Goal: Contribute content: Contribute content

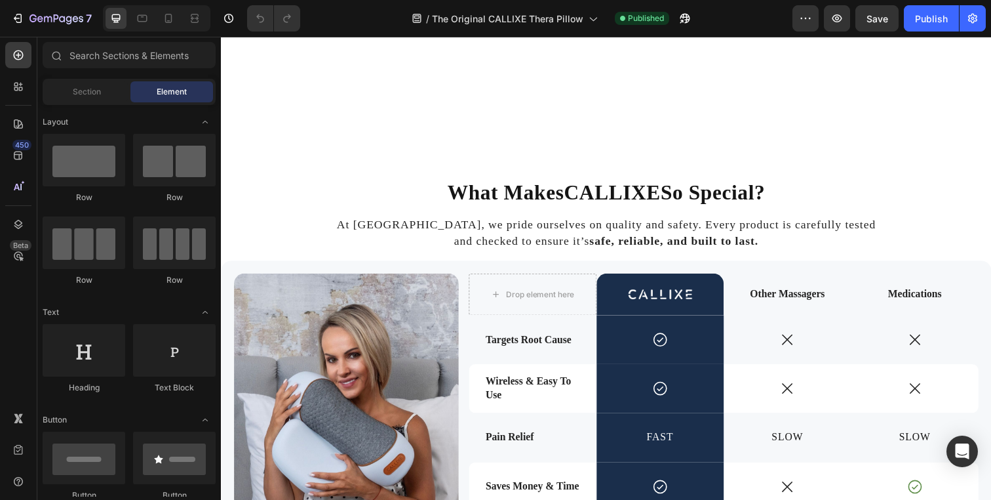
scroll to position [1919, 0]
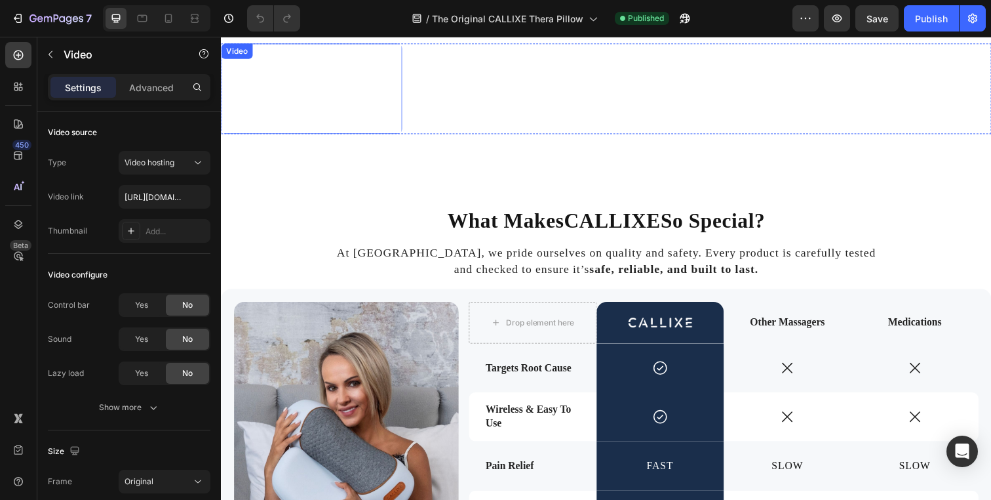
click at [356, 136] on video at bounding box center [313, 89] width 185 height 92
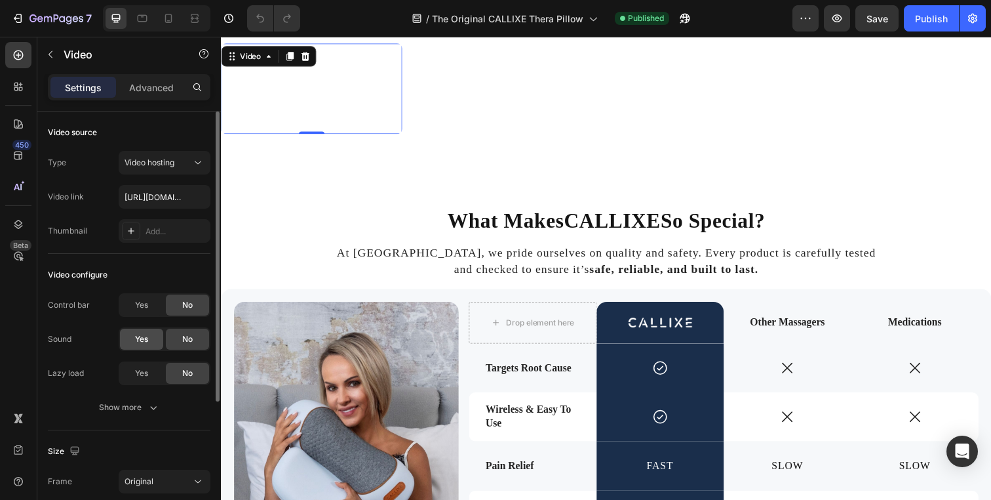
click at [147, 336] on span "Yes" at bounding box center [141, 339] width 13 height 12
click at [186, 336] on span "No" at bounding box center [187, 339] width 10 height 12
click at [125, 405] on div "Show more" at bounding box center [129, 407] width 61 height 13
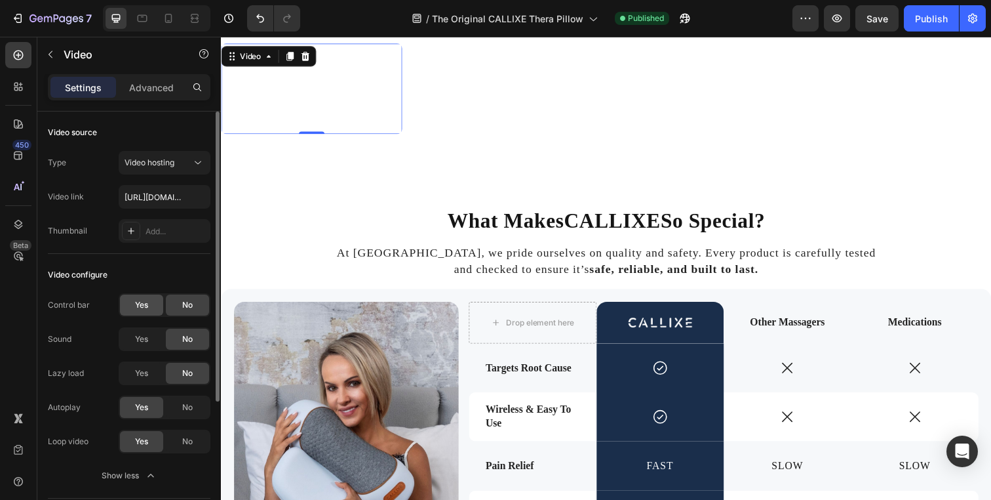
click at [139, 305] on span "Yes" at bounding box center [141, 305] width 13 height 12
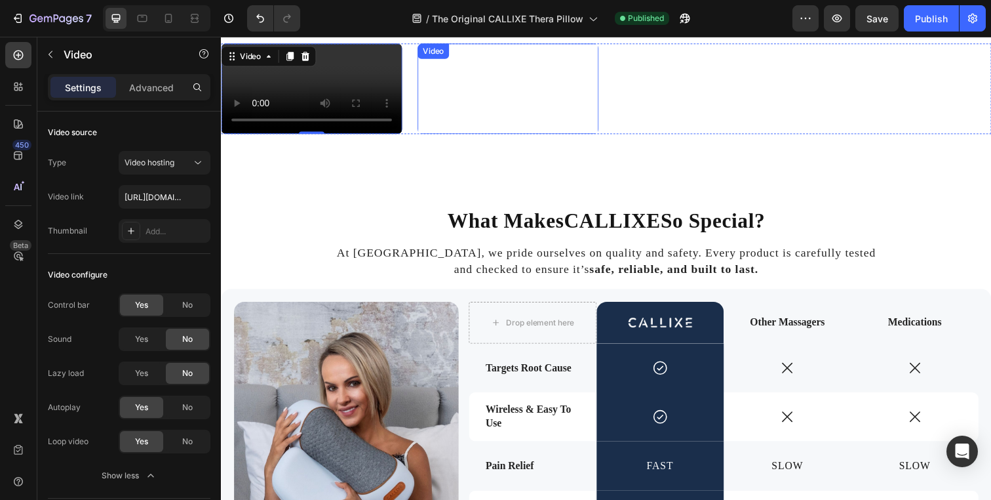
click at [550, 136] on video at bounding box center [514, 89] width 185 height 92
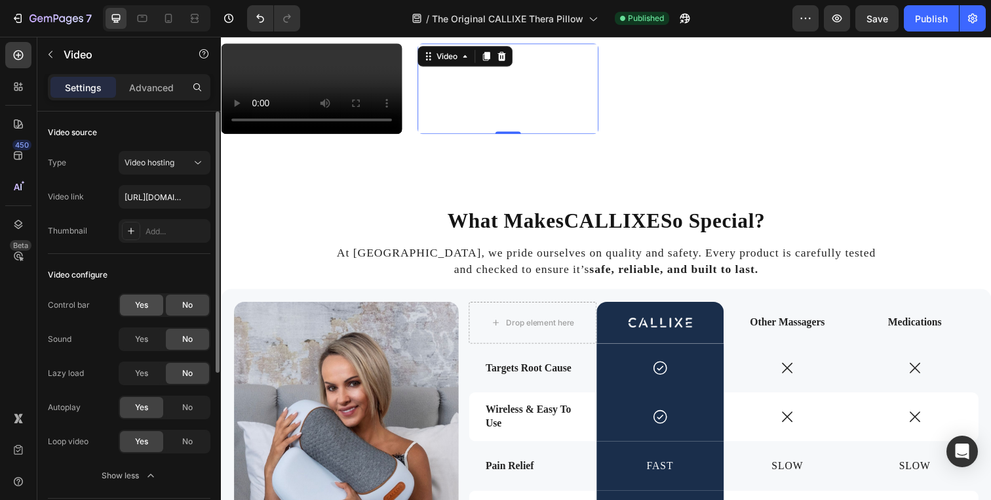
click at [146, 303] on span "Yes" at bounding box center [141, 305] width 13 height 12
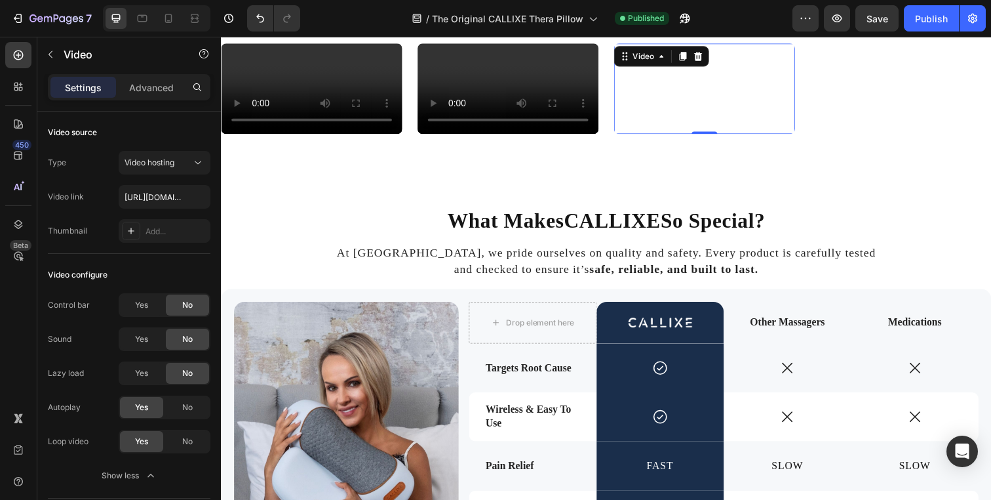
click at [776, 136] on video at bounding box center [714, 89] width 185 height 92
click at [141, 300] on span "Yes" at bounding box center [141, 305] width 13 height 12
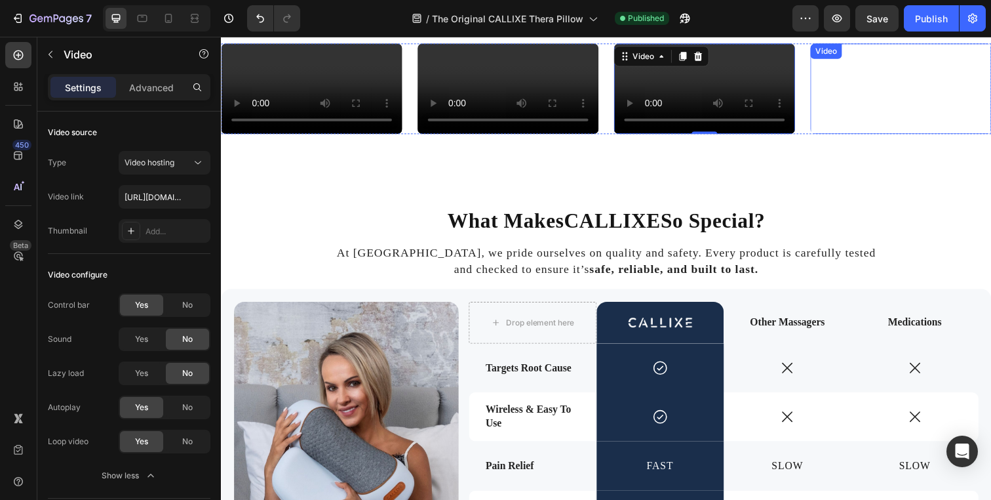
click at [898, 136] on video at bounding box center [915, 89] width 185 height 92
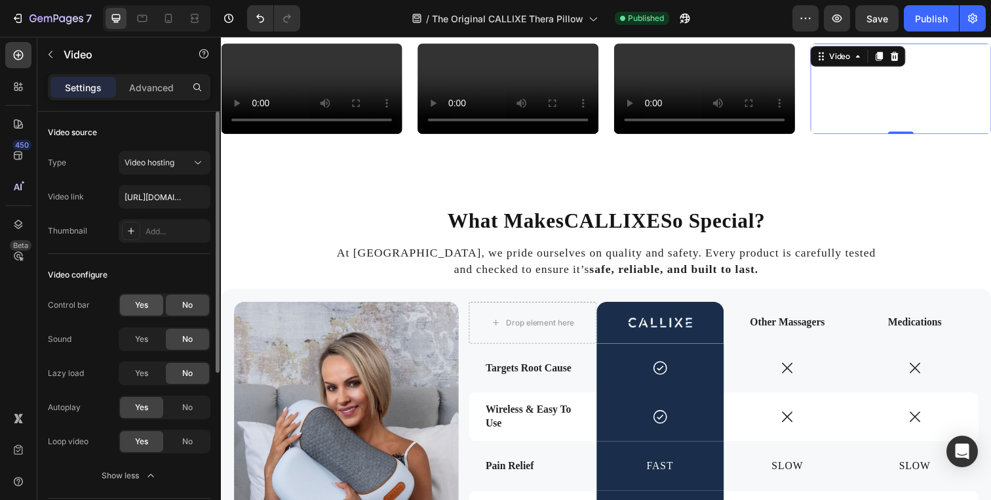
click at [122, 306] on div "Yes" at bounding box center [141, 304] width 43 height 21
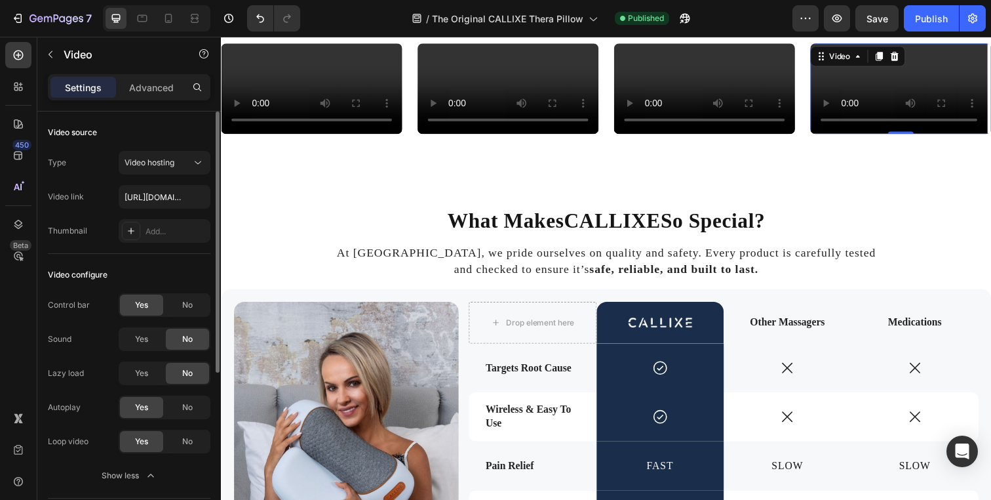
click at [136, 304] on span "Yes" at bounding box center [141, 305] width 13 height 12
click at [647, 136] on video at bounding box center [714, 89] width 185 height 92
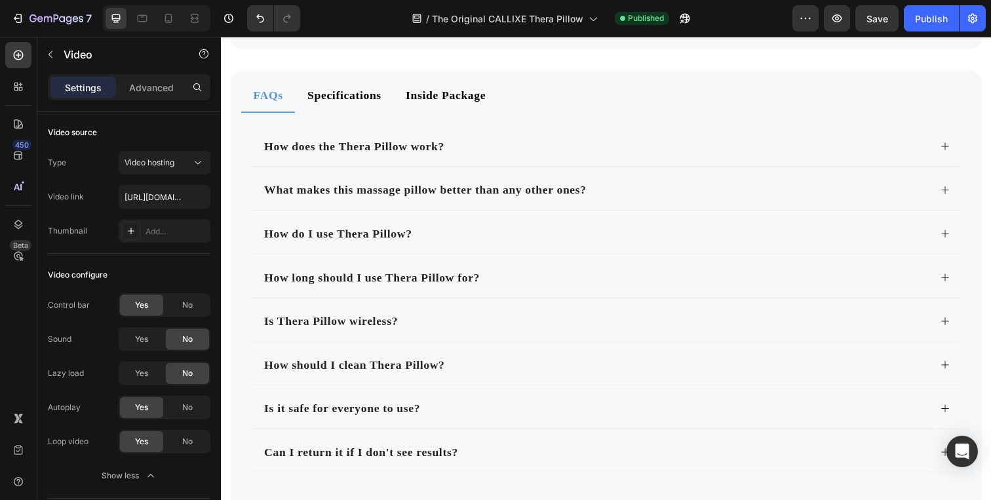
scroll to position [7513, 0]
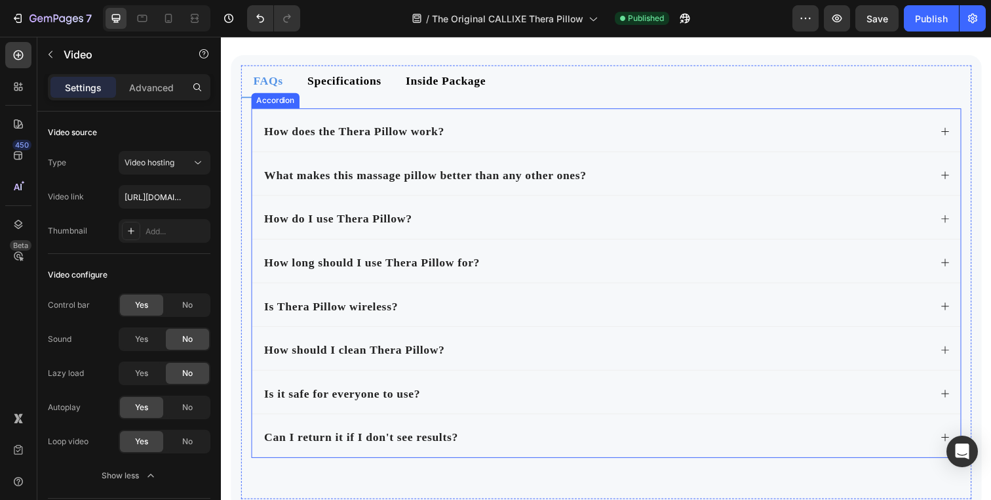
click at [691, 184] on div "What makes this massage pillow better than any other ones?" at bounding box center [604, 178] width 682 height 22
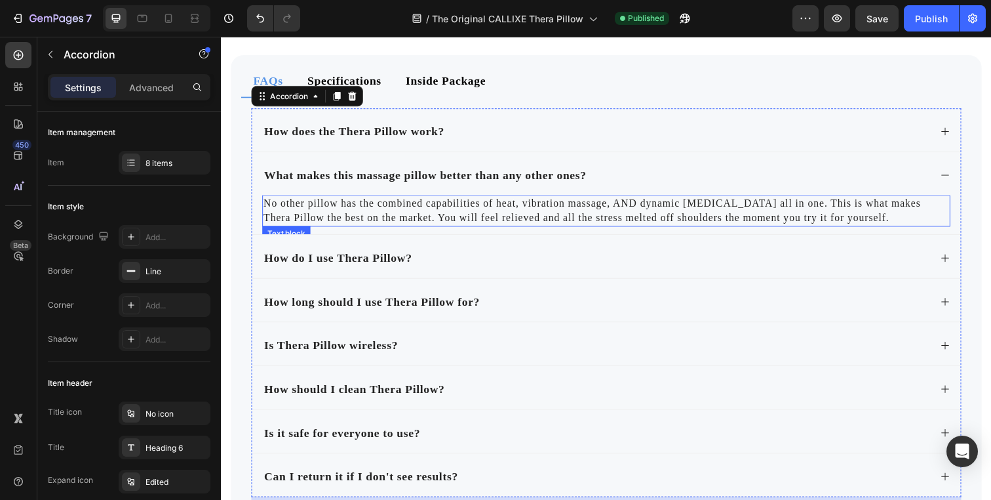
click at [664, 212] on p "No other pillow has the combined capabilities of heat, vibration massage, AND d…" at bounding box center [614, 214] width 700 height 30
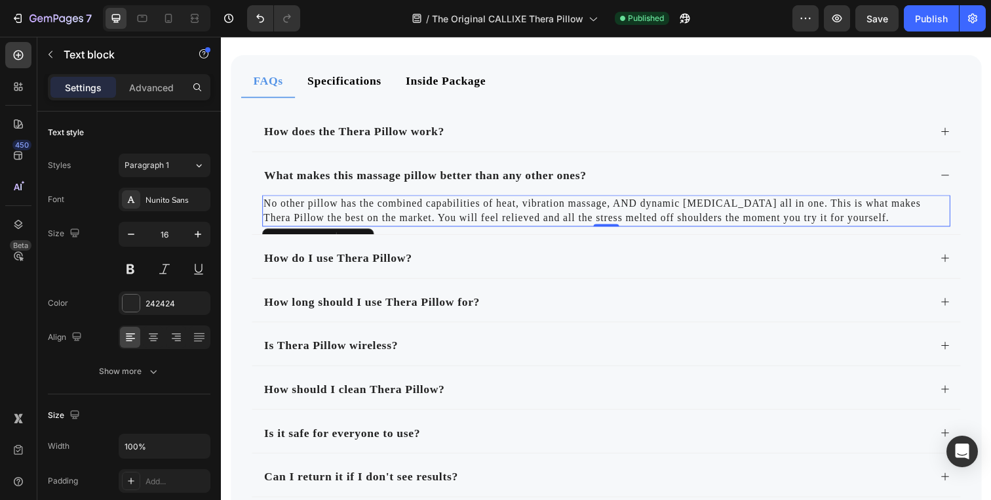
click at [766, 208] on p "No other pillow has the combined capabilities of heat, vibration massage, AND d…" at bounding box center [614, 214] width 700 height 30
click at [716, 205] on p "No other pillow has the combined capabilities of heat, vibration massage, AND d…" at bounding box center [614, 214] width 700 height 30
click at [729, 203] on p "No other pillow has the combined capabilities of heat, vibration massage, AND d…" at bounding box center [614, 214] width 700 height 30
click at [738, 203] on p "No other pillow has the combined capabilities of heat, vibration massage, AND d…" at bounding box center [614, 214] width 700 height 30
drag, startPoint x: 738, startPoint y: 203, endPoint x: 708, endPoint y: 203, distance: 30.2
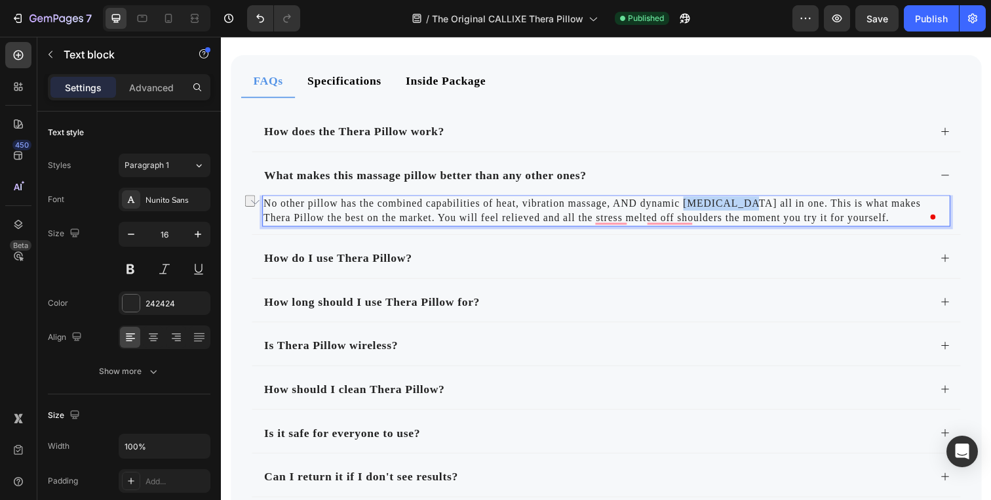
click at [708, 203] on p "No other pillow has the combined capabilities of heat, vibration massage, AND d…" at bounding box center [614, 214] width 700 height 30
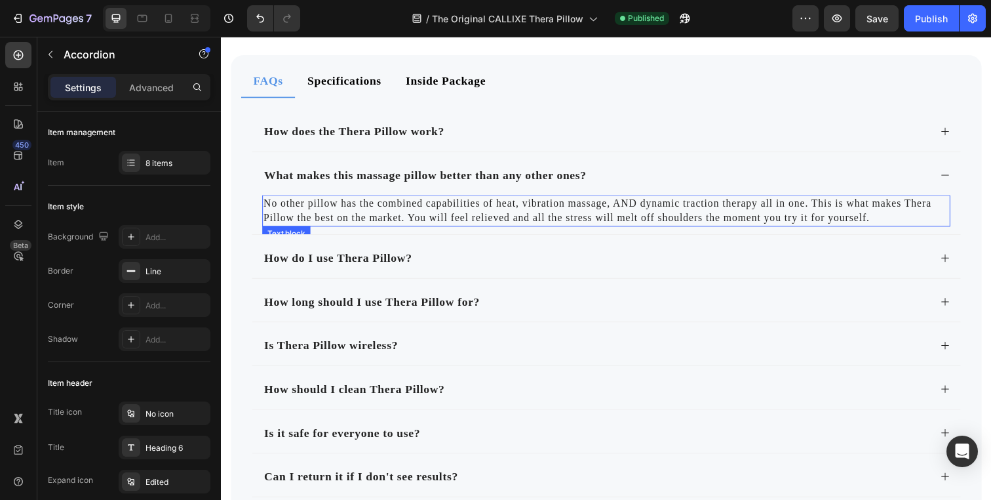
click at [624, 214] on p "No other pillow has the combined capabilities of heat, vibration massage, AND d…" at bounding box center [614, 214] width 700 height 30
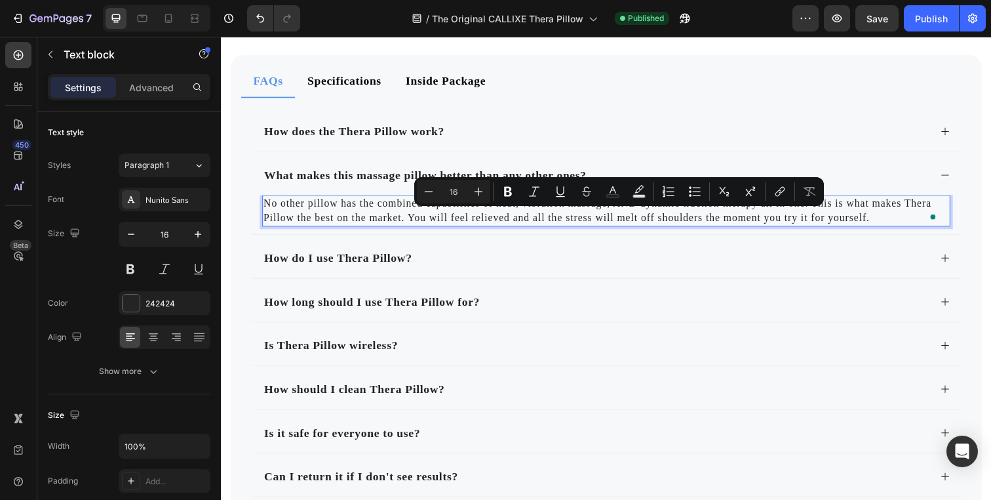
click at [551, 214] on p "No other pillow has the combined capabilities of heat, vibration massage, AND d…" at bounding box center [614, 214] width 700 height 30
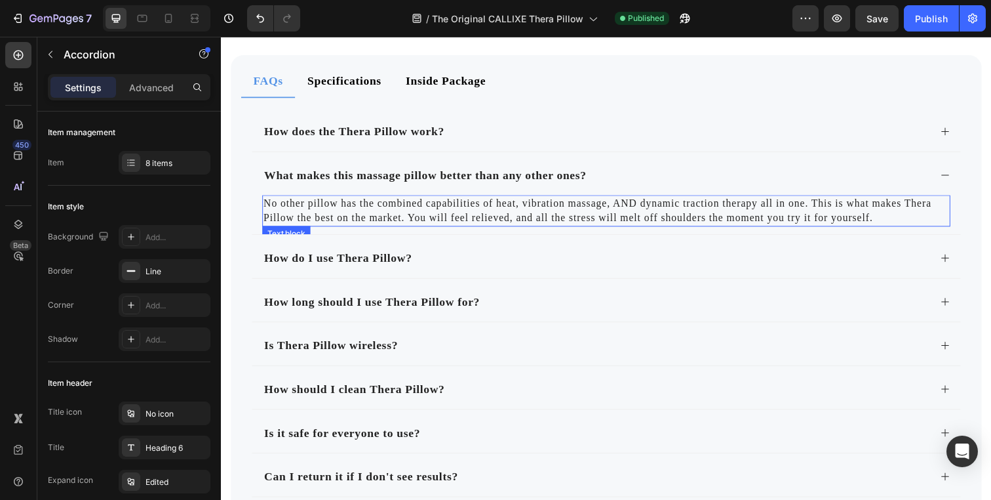
click at [691, 218] on p "No other pillow has the combined capabilities of heat, vibration massage, AND d…" at bounding box center [614, 214] width 700 height 30
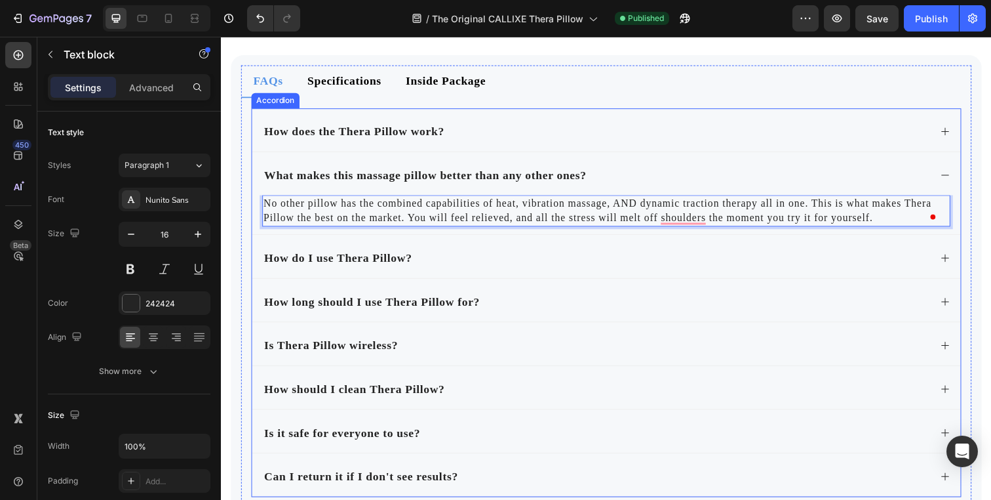
click at [404, 174] on p "What makes this massage pillow better than any other ones?" at bounding box center [429, 178] width 329 height 18
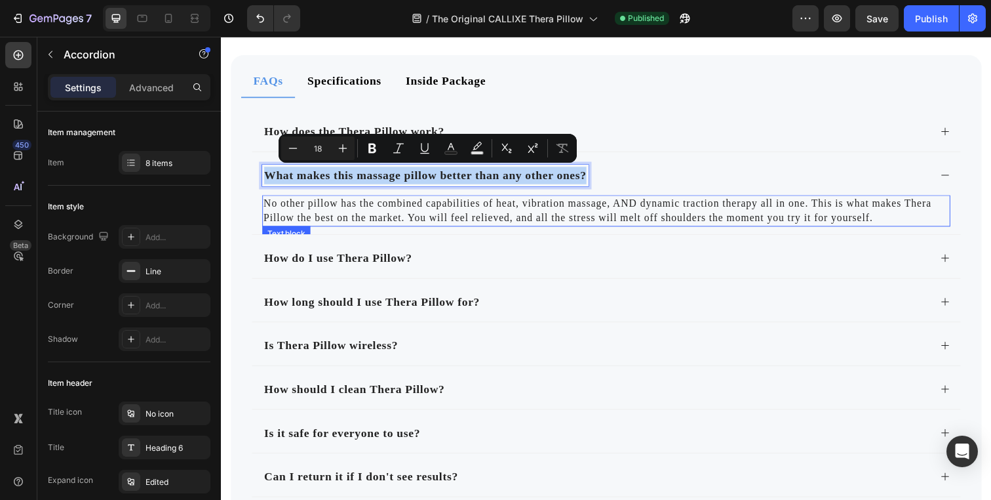
click at [497, 214] on p "No other pillow has the combined capabilities of heat, vibration massage, AND d…" at bounding box center [614, 214] width 700 height 30
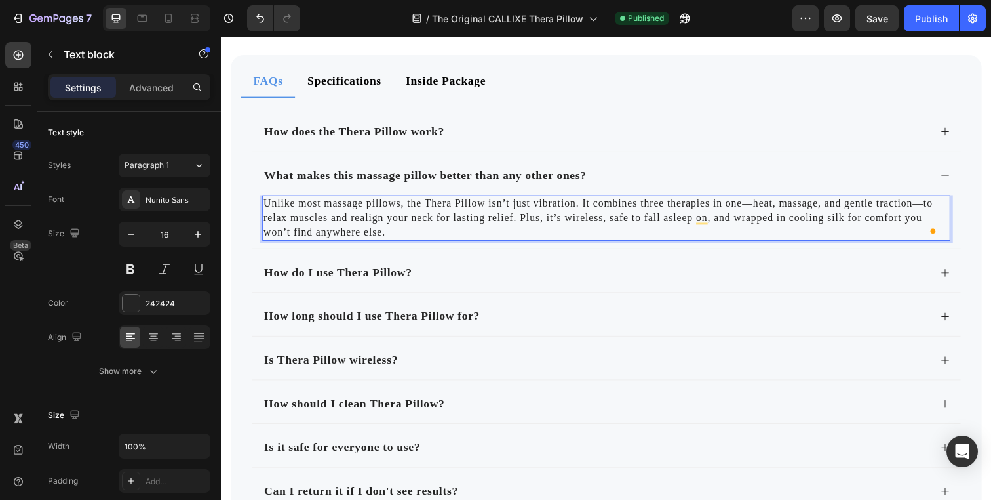
click at [559, 222] on p "Unlike most massage pillows, the Thera Pillow isn’t just vibration. It combines…" at bounding box center [614, 221] width 700 height 44
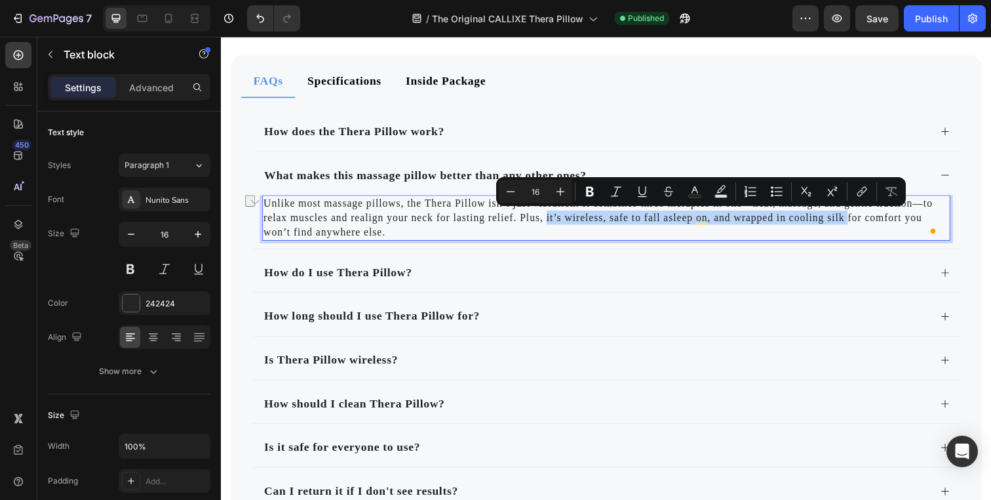
drag, startPoint x: 559, startPoint y: 222, endPoint x: 856, endPoint y: 218, distance: 297.1
click at [856, 218] on p "Unlike most massage pillows, the Thera Pillow isn’t just vibration. It combines…" at bounding box center [614, 221] width 700 height 44
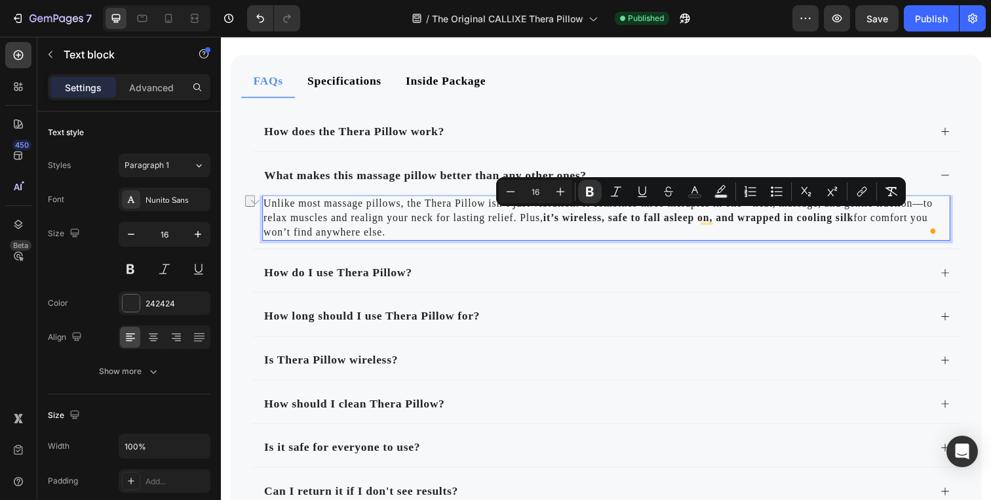
click at [742, 235] on p "Unlike most massage pillows, the Thera Pillow isn’t just vibration. It combines…" at bounding box center [614, 221] width 700 height 44
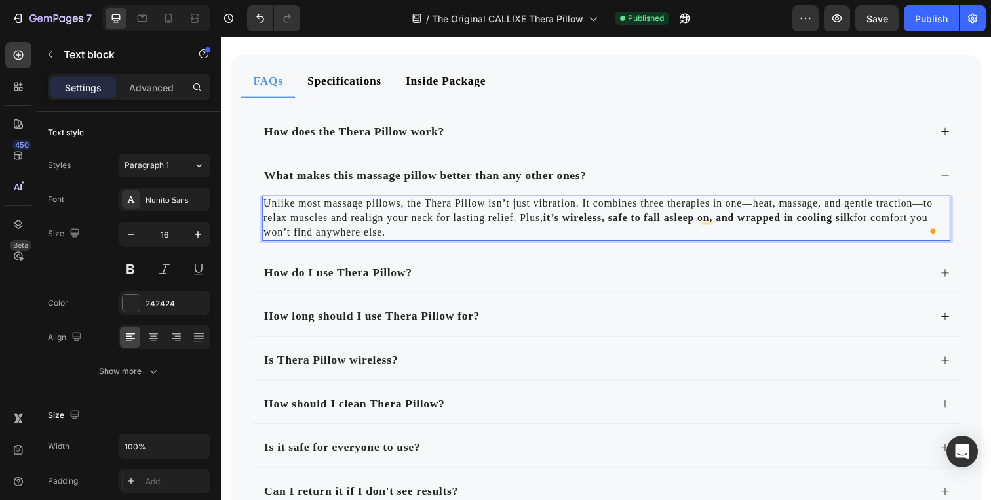
click at [563, 209] on p "Unlike most massage pillows, the Thera Pillow isn’t just vibration. It combines…" at bounding box center [614, 221] width 700 height 44
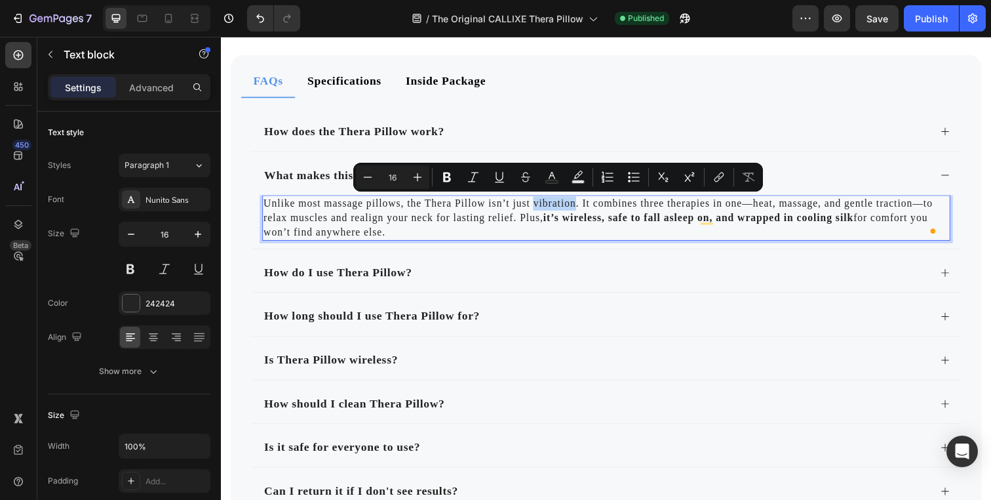
click at [563, 209] on p "Unlike most massage pillows, the Thera Pillow isn’t just vibration. It combines…" at bounding box center [614, 221] width 700 height 44
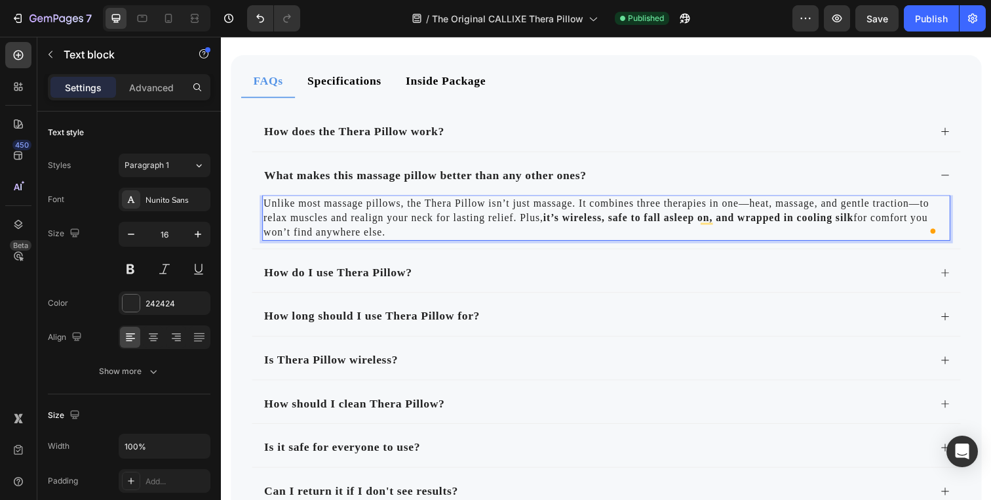
click at [652, 207] on p "Unlike most massage pillows, the Thera Pillow isn’t just massage. It combines t…" at bounding box center [614, 221] width 700 height 44
drag, startPoint x: 652, startPoint y: 207, endPoint x: 738, endPoint y: 206, distance: 85.2
click at [738, 206] on p "Unlike most massage pillows, the Thera Pillow isn’t just massage. It combines t…" at bounding box center [614, 221] width 700 height 44
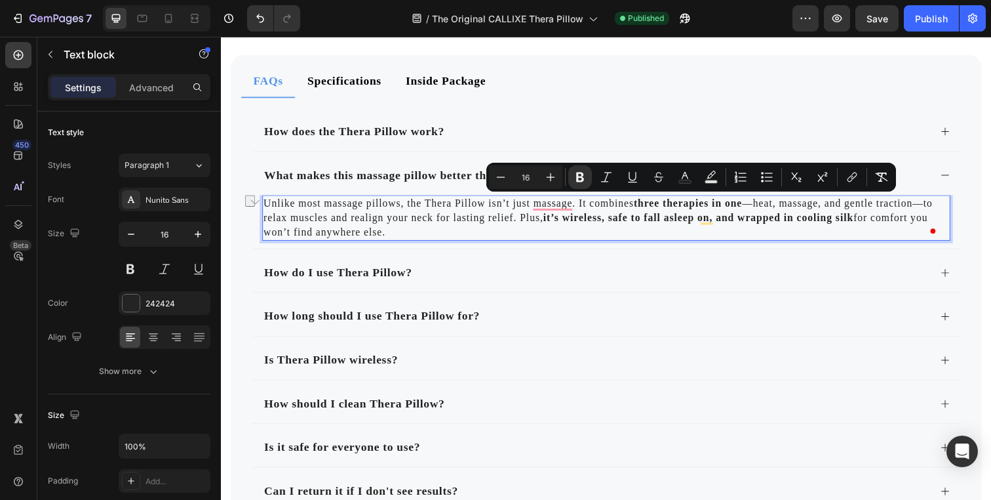
click at [738, 238] on p "Unlike most massage pillows, the Thera Pillow isn’t just massage. It combines t…" at bounding box center [614, 221] width 700 height 44
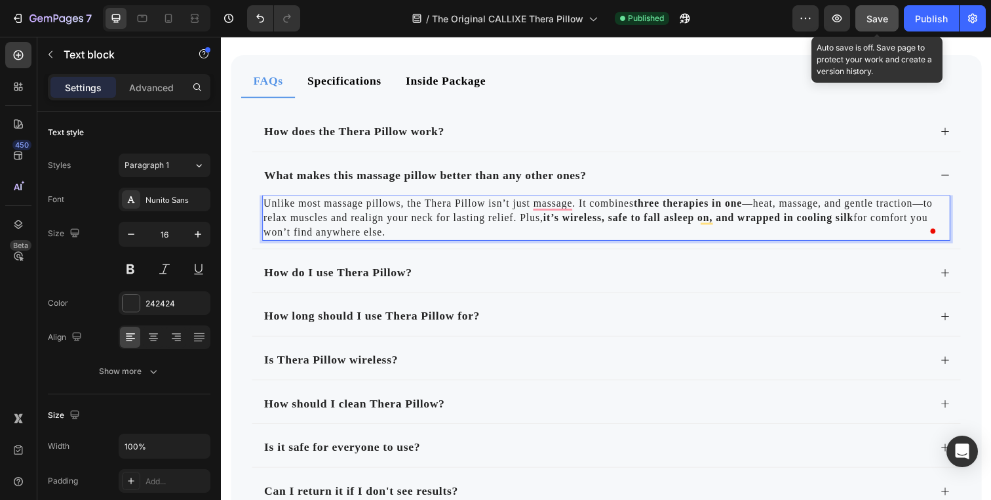
click at [871, 21] on span "Save" at bounding box center [878, 18] width 22 height 11
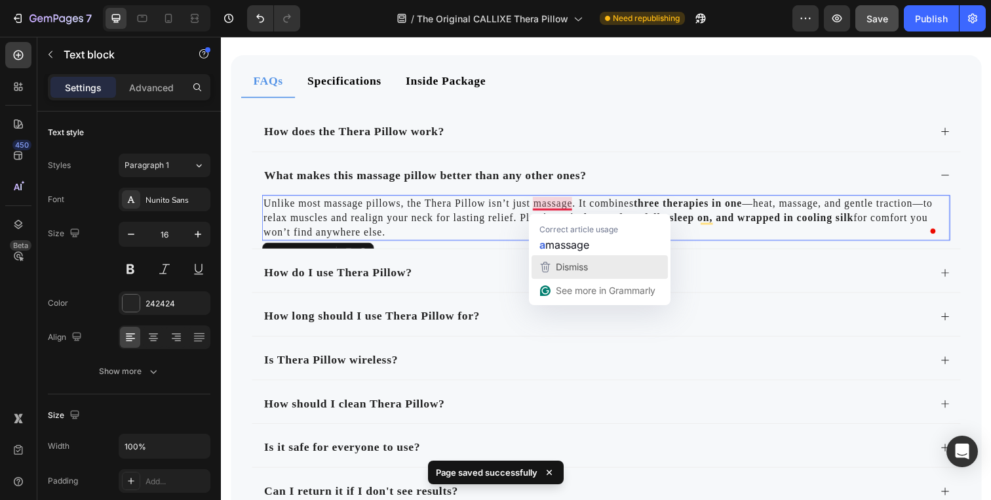
click at [592, 271] on div "Dismiss" at bounding box center [600, 267] width 125 height 20
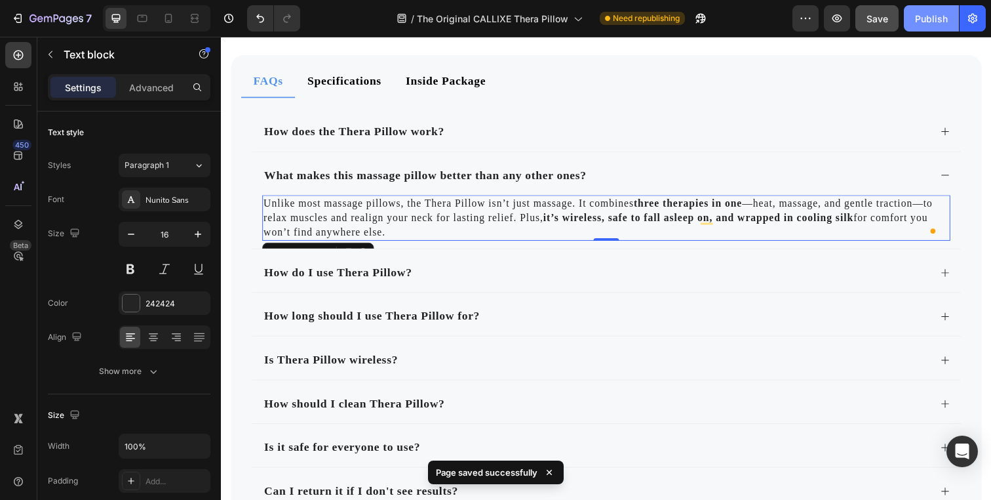
click at [928, 19] on div "Publish" at bounding box center [931, 19] width 33 height 14
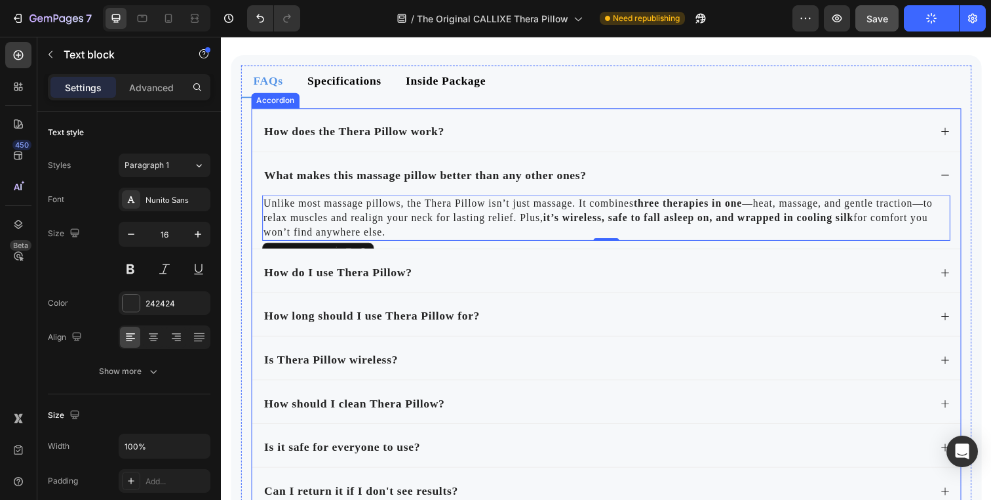
click at [428, 174] on p "What makes this massage pillow better than any other ones?" at bounding box center [429, 178] width 329 height 18
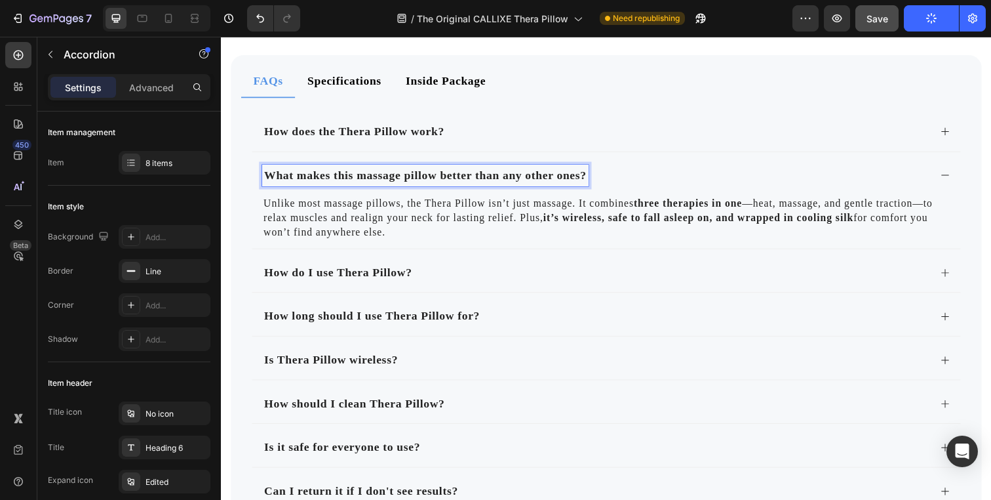
click at [391, 180] on p "What makes this massage pillow better than any other ones?" at bounding box center [429, 178] width 329 height 18
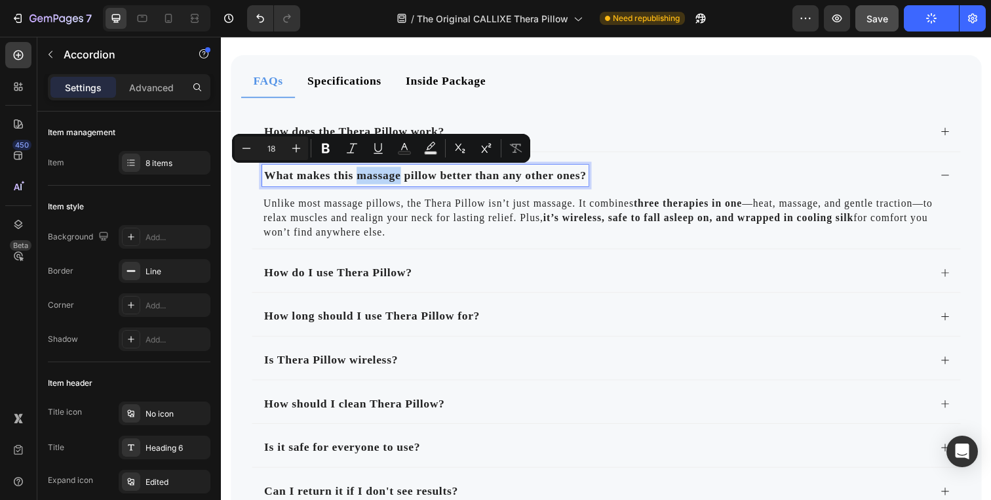
click at [391, 180] on p "What makes this massage pillow better than any other ones?" at bounding box center [429, 178] width 329 height 18
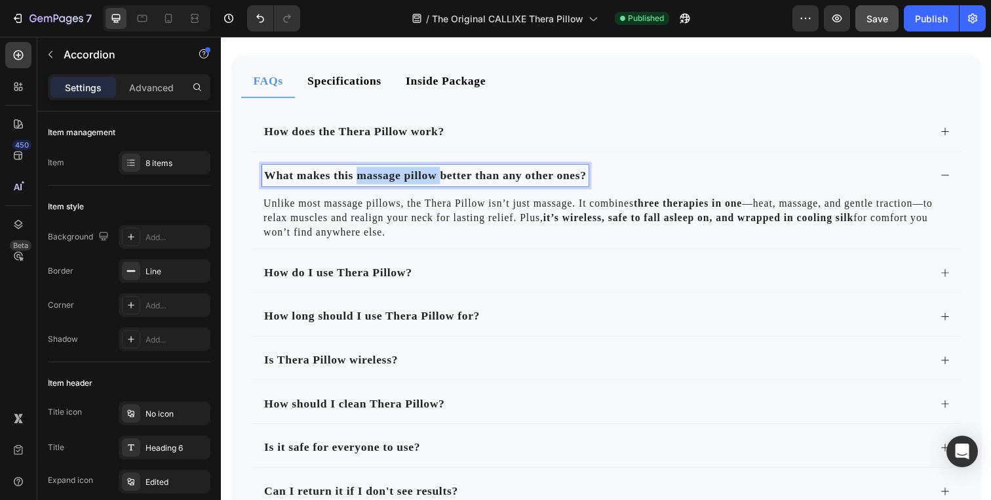
drag, startPoint x: 391, startPoint y: 180, endPoint x: 437, endPoint y: 180, distance: 45.9
click at [437, 180] on p "What makes this massage pillow better than any other ones?" at bounding box center [429, 178] width 329 height 18
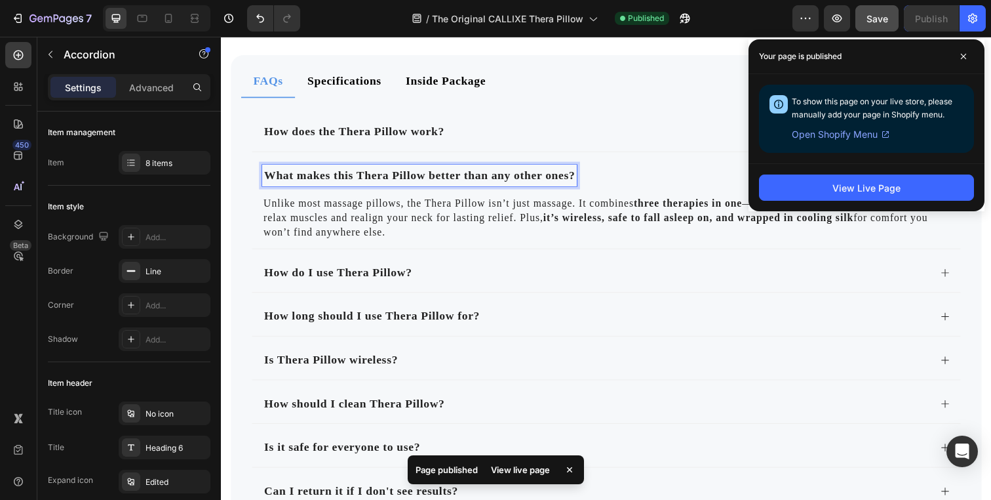
click at [346, 173] on p "What makes this Thera Pillow better than any other ones?" at bounding box center [423, 178] width 317 height 18
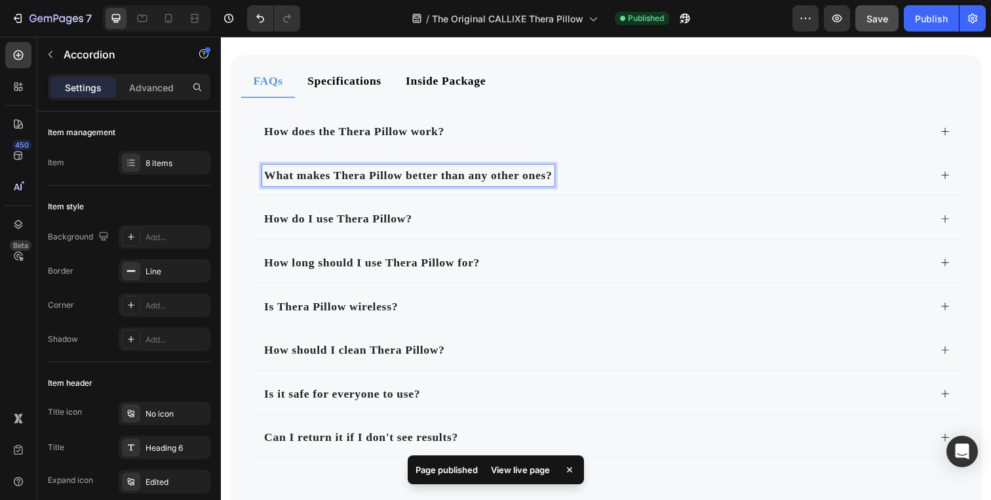
click at [533, 174] on p "What makes Thera Pillow better than any other ones?" at bounding box center [412, 178] width 294 height 18
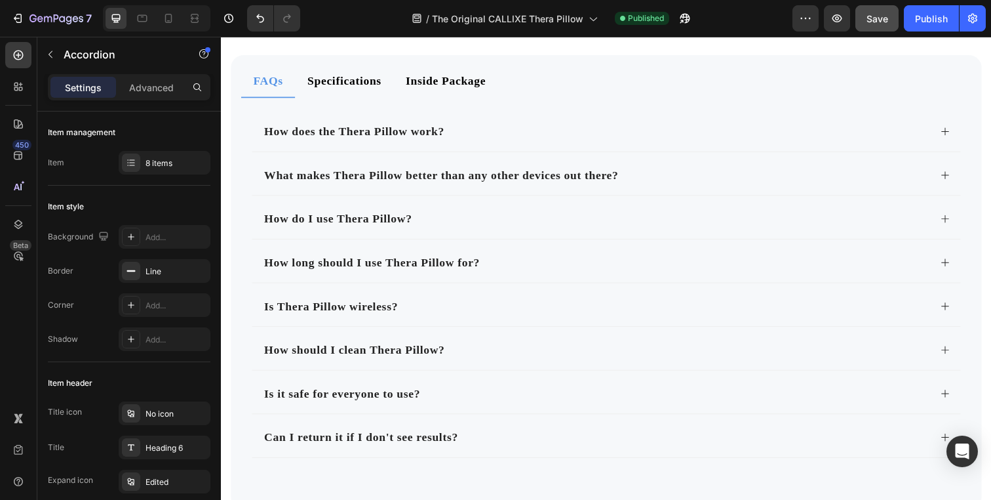
click at [944, 174] on div "What makes Thera Pillow better than any other devices out there?" at bounding box center [614, 176] width 724 height 44
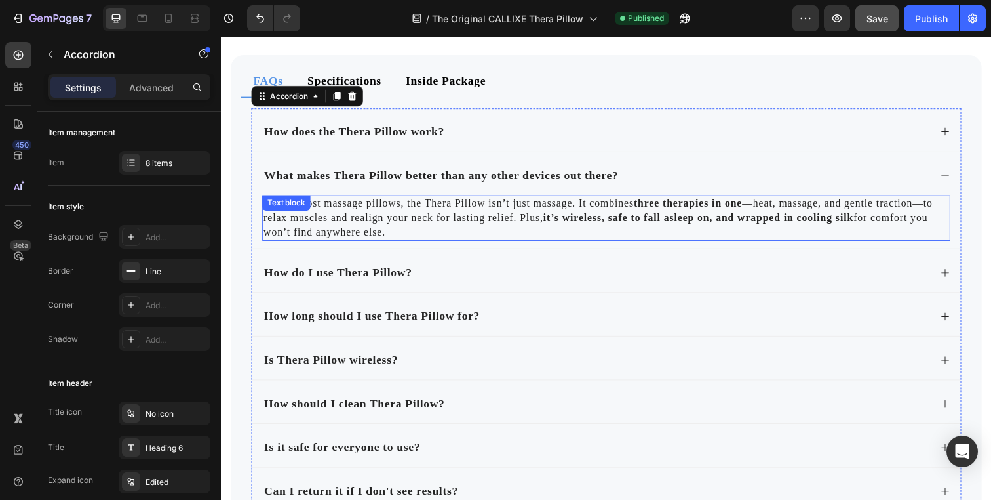
click at [383, 214] on p "Unlike most massage pillows, the Thera Pillow isn’t just massage. It combines t…" at bounding box center [614, 221] width 700 height 44
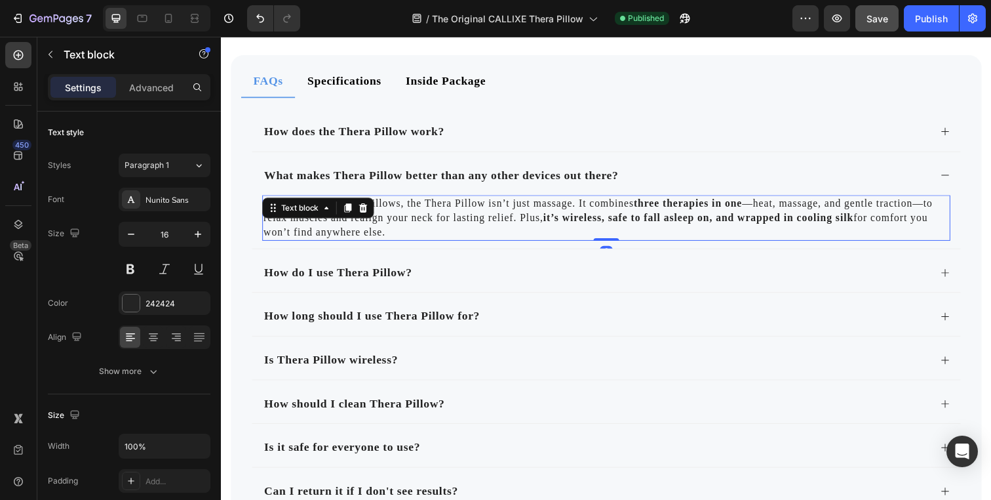
click at [386, 206] on p "Unlike most massage pillows, the Thera Pillow isn’t just massage. It combines t…" at bounding box center [614, 221] width 700 height 44
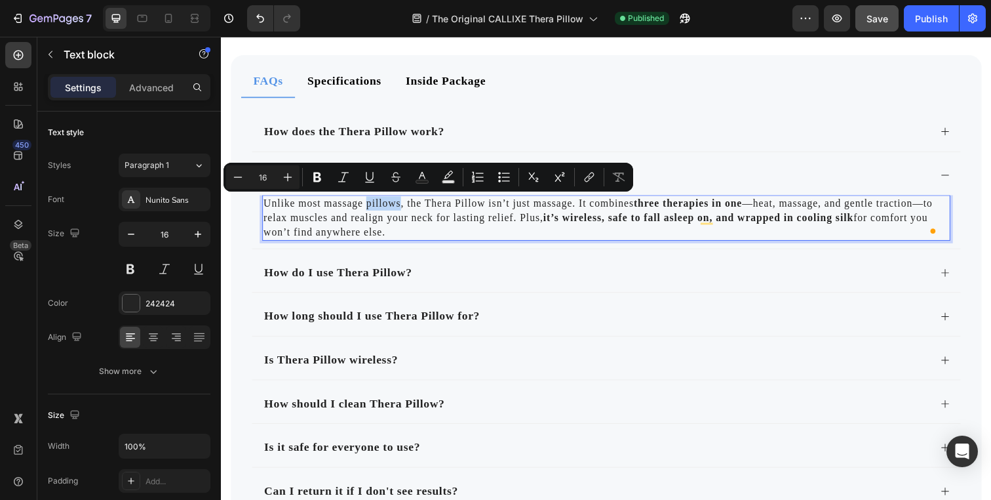
click at [388, 206] on p "Unlike most massage pillows, the Thera Pillow isn’t just massage. It combines t…" at bounding box center [614, 221] width 700 height 44
click at [587, 206] on p "Unlike most massage pillows, the Thera Pillow isn’t just massage. It combines t…" at bounding box center [614, 221] width 700 height 44
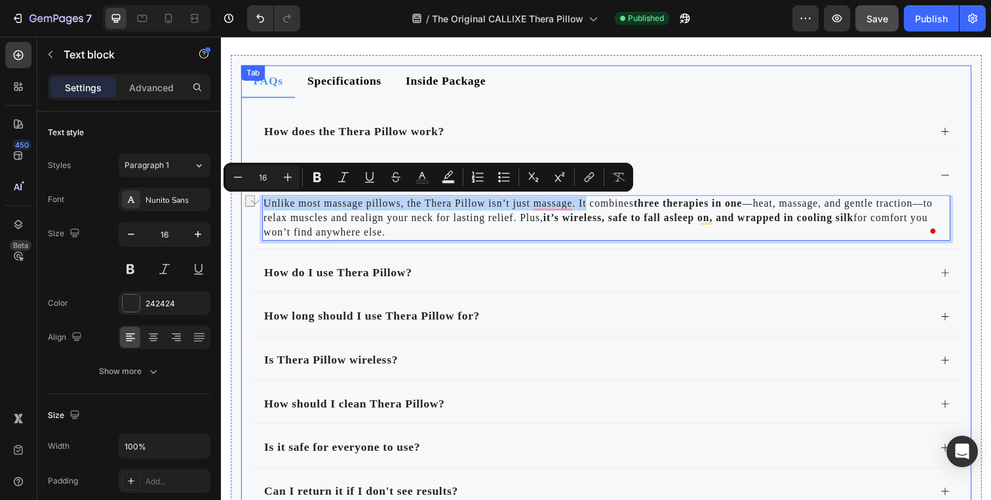
drag, startPoint x: 587, startPoint y: 206, endPoint x: 261, endPoint y: 207, distance: 325.9
click at [256, 207] on div "FAQs Specifications Inside Package How does the Thera Pillow work? What makes T…" at bounding box center [614, 314] width 746 height 497
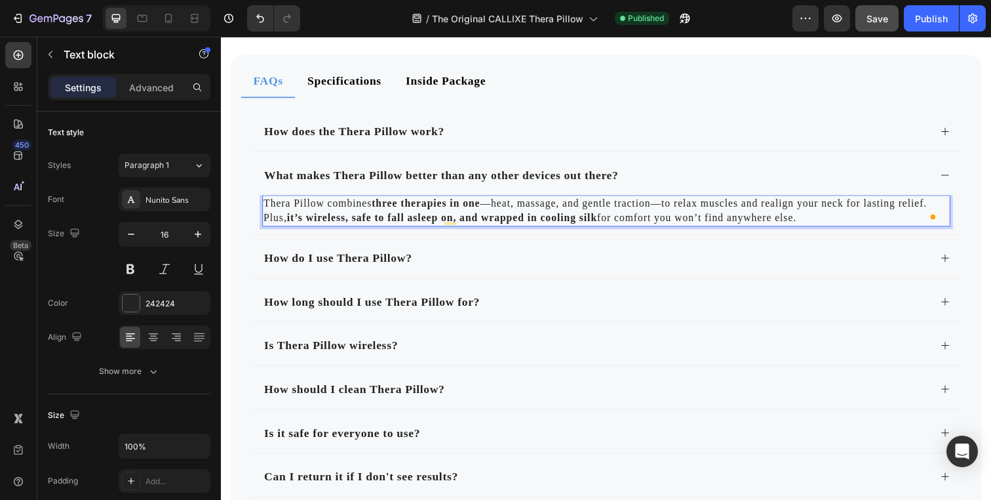
click at [269, 207] on p "Thera Pillow combines three therapies in one —heat, massage, and gentle tractio…" at bounding box center [614, 214] width 700 height 30
drag, startPoint x: 269, startPoint y: 207, endPoint x: 306, endPoint y: 207, distance: 36.1
click at [306, 207] on p "Thera Pillow combines three therapies in one —heat, massage, and gentle tractio…" at bounding box center [614, 214] width 700 height 30
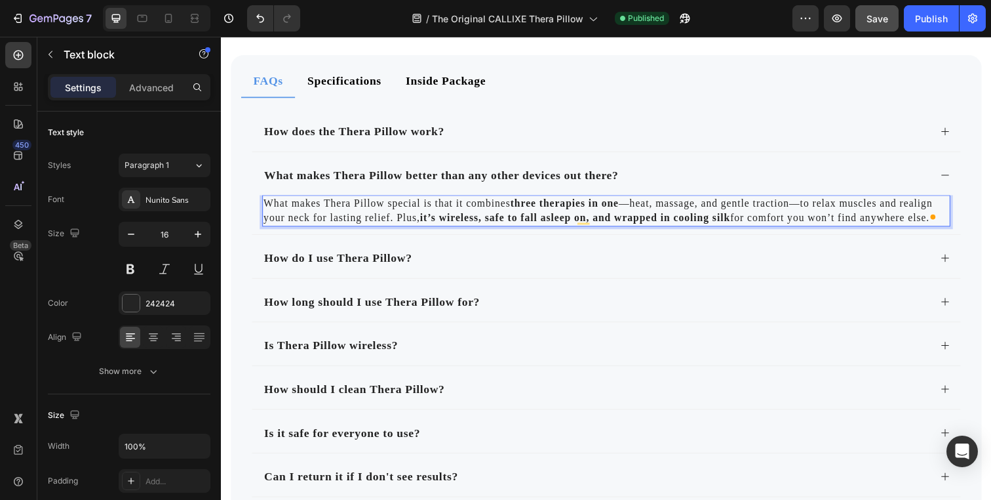
click at [323, 203] on p "What makes Thera Pillow special is that it combines three therapies in one —hea…" at bounding box center [614, 214] width 700 height 30
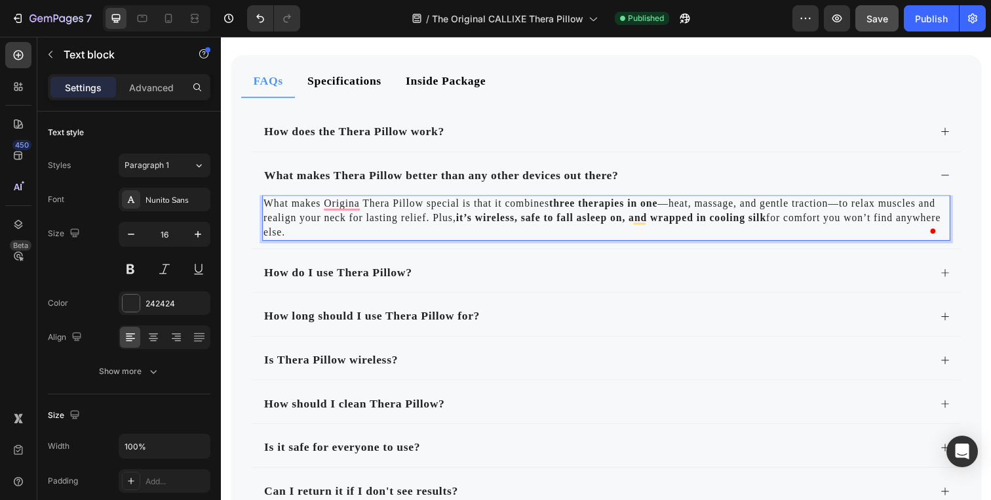
click at [458, 218] on p "What makes Origina Thera Pillow special is that it combines three therapies in …" at bounding box center [614, 221] width 700 height 44
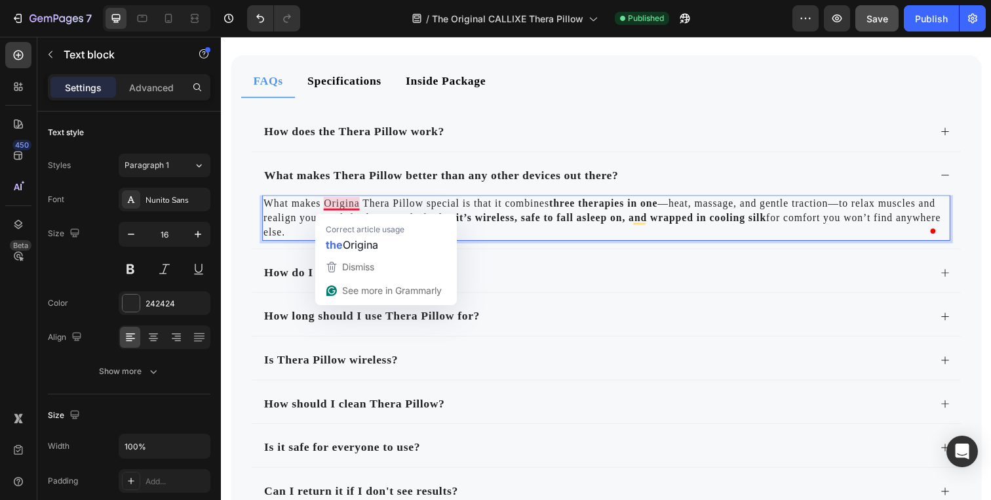
click at [359, 216] on div "Correct article usage the Origina" at bounding box center [386, 234] width 142 height 41
click at [361, 202] on p "What makes Origina Thera Pillow special is that it combines three therapies in …" at bounding box center [614, 221] width 700 height 44
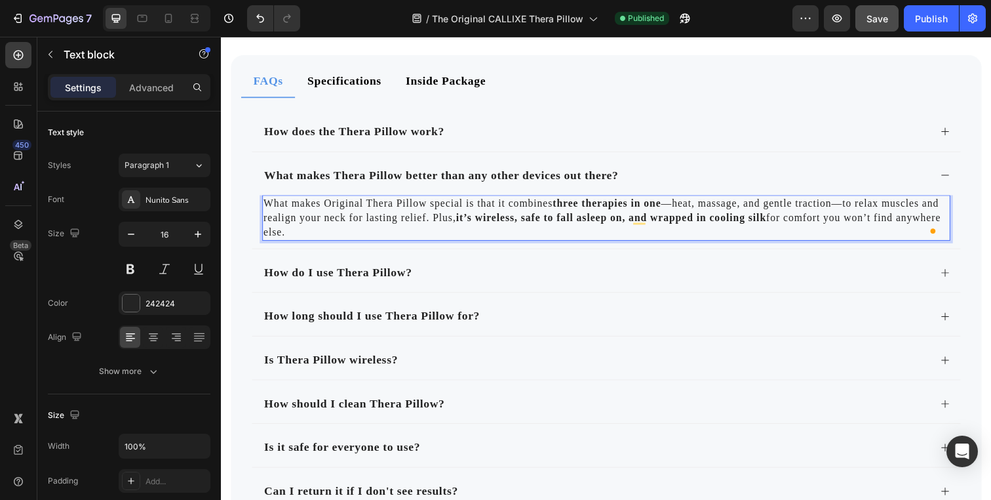
click at [327, 206] on p "What makes Original Thera Pillow special is that it combines three therapies in…" at bounding box center [614, 221] width 700 height 44
click at [496, 224] on p "What makes the Original Thera Pillow special is that it combines three therapie…" at bounding box center [614, 221] width 700 height 44
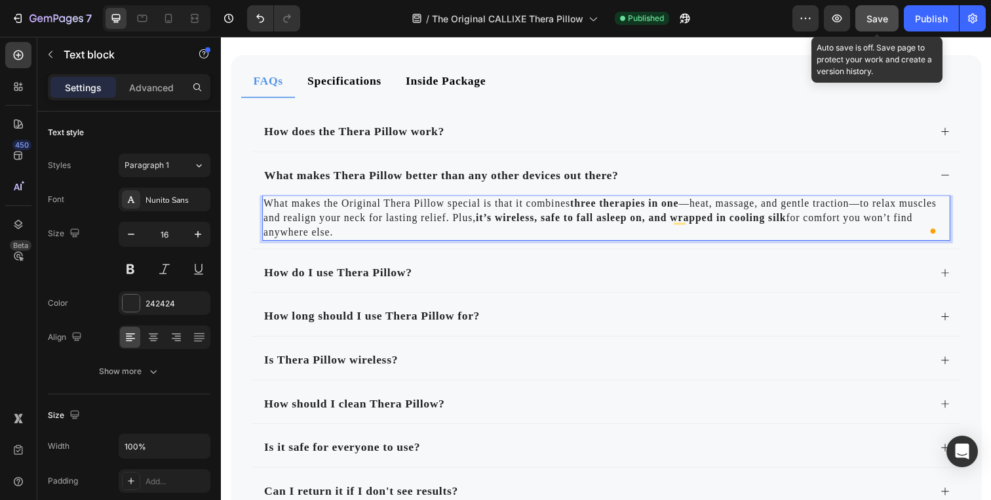
click at [882, 20] on span "Save" at bounding box center [878, 18] width 22 height 11
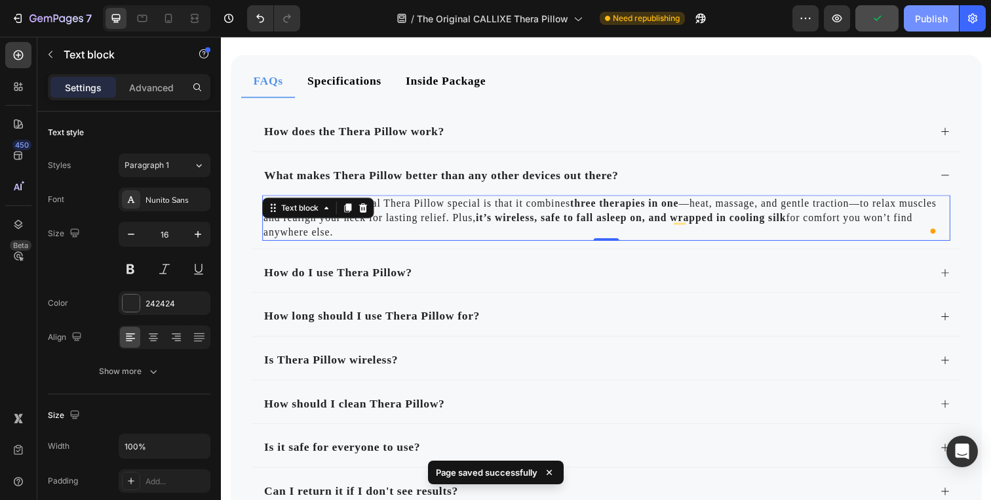
click at [923, 25] on button "Publish" at bounding box center [931, 18] width 55 height 26
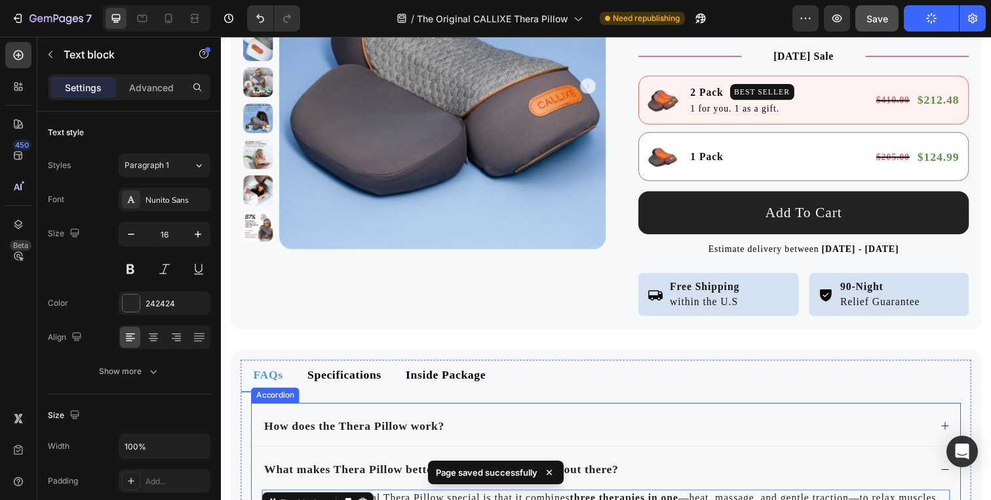
scroll to position [7202, 0]
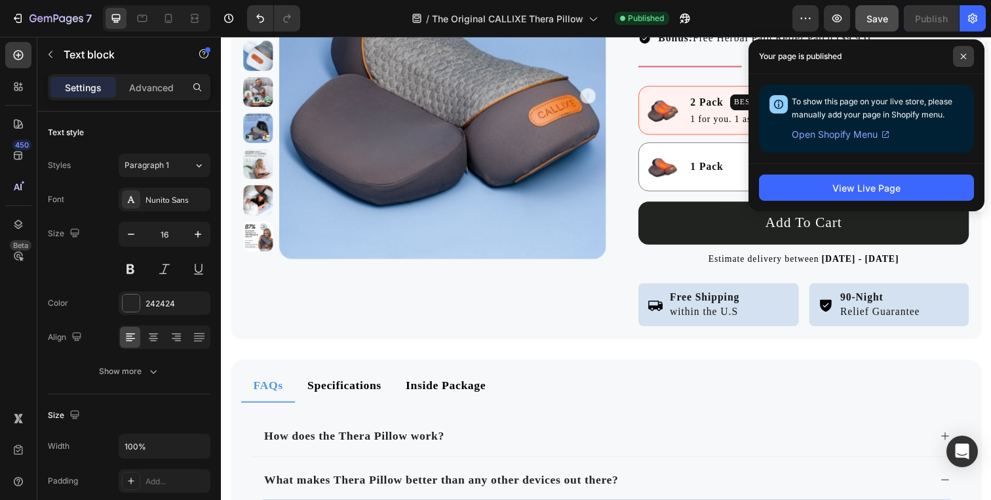
click at [968, 50] on span at bounding box center [963, 56] width 21 height 21
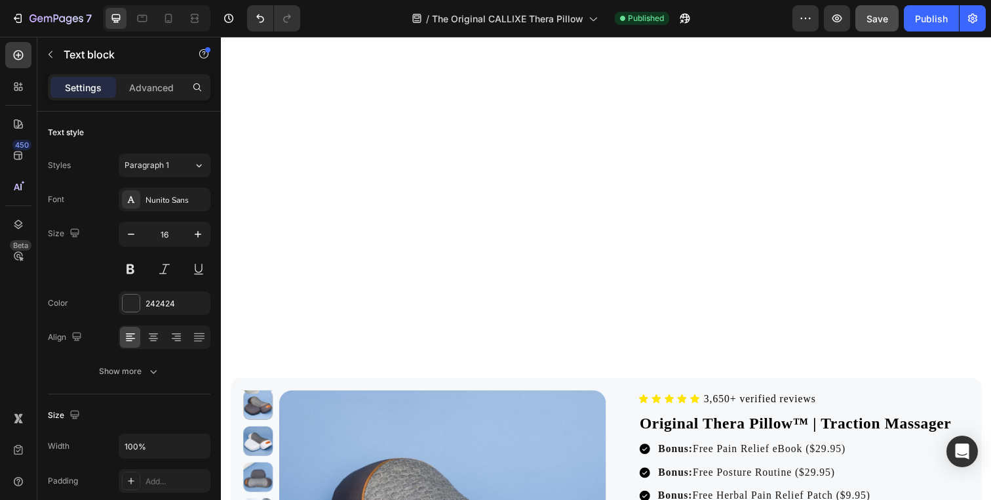
scroll to position [4397, 0]
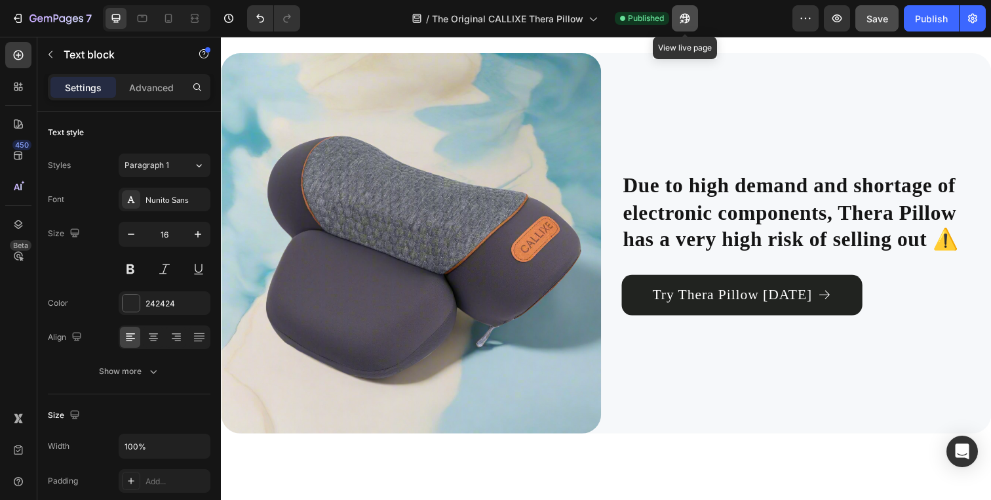
click at [695, 19] on button "button" at bounding box center [685, 18] width 26 height 26
